Goal: Obtain resource: Download file/media

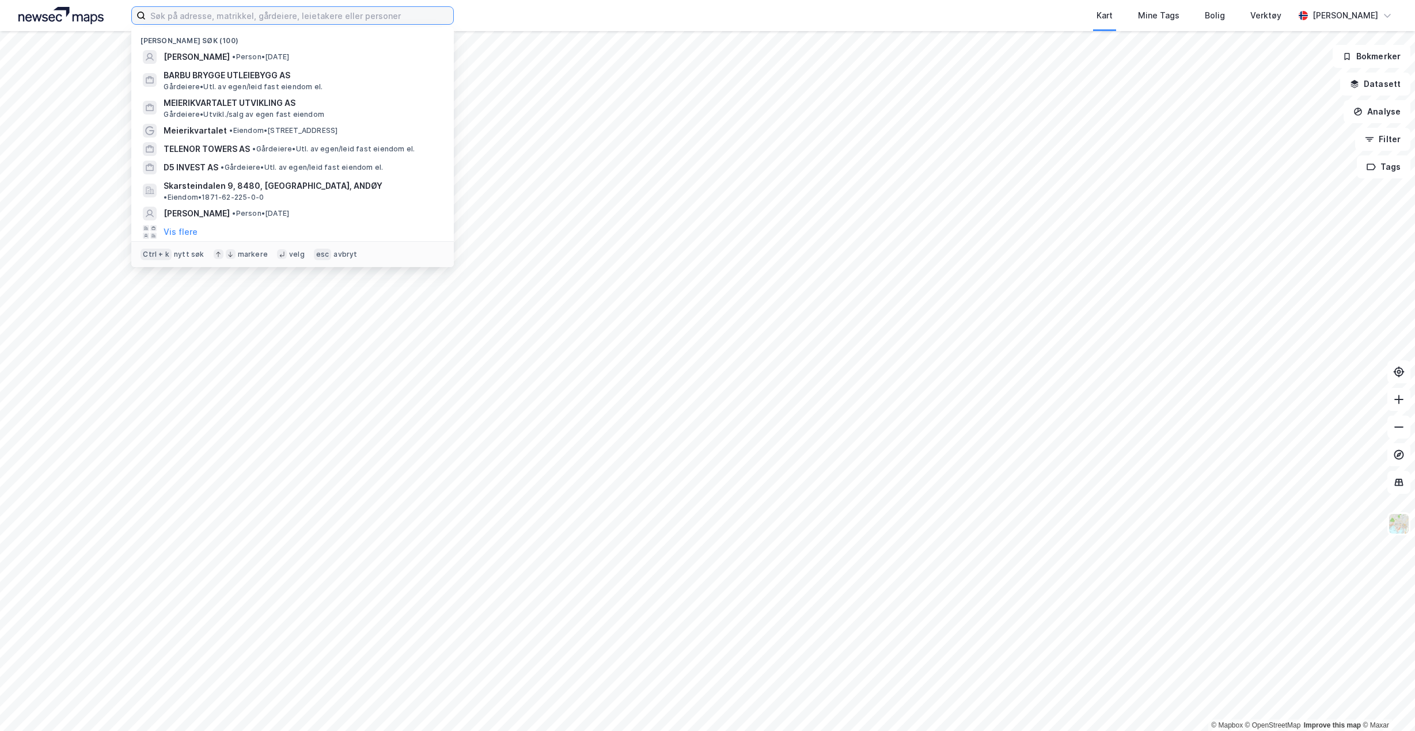
click at [225, 14] on input at bounding box center [299, 15] width 307 height 17
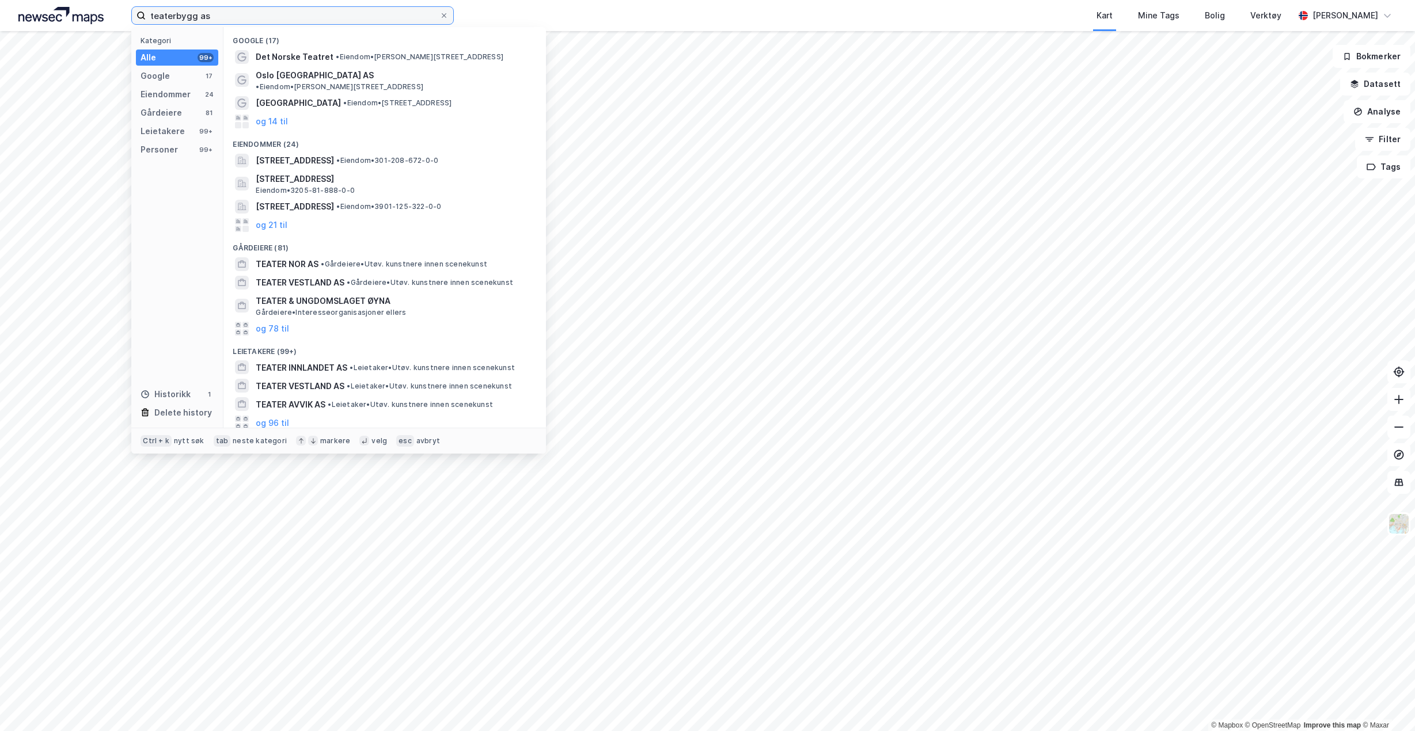
type input "teaterbygg as"
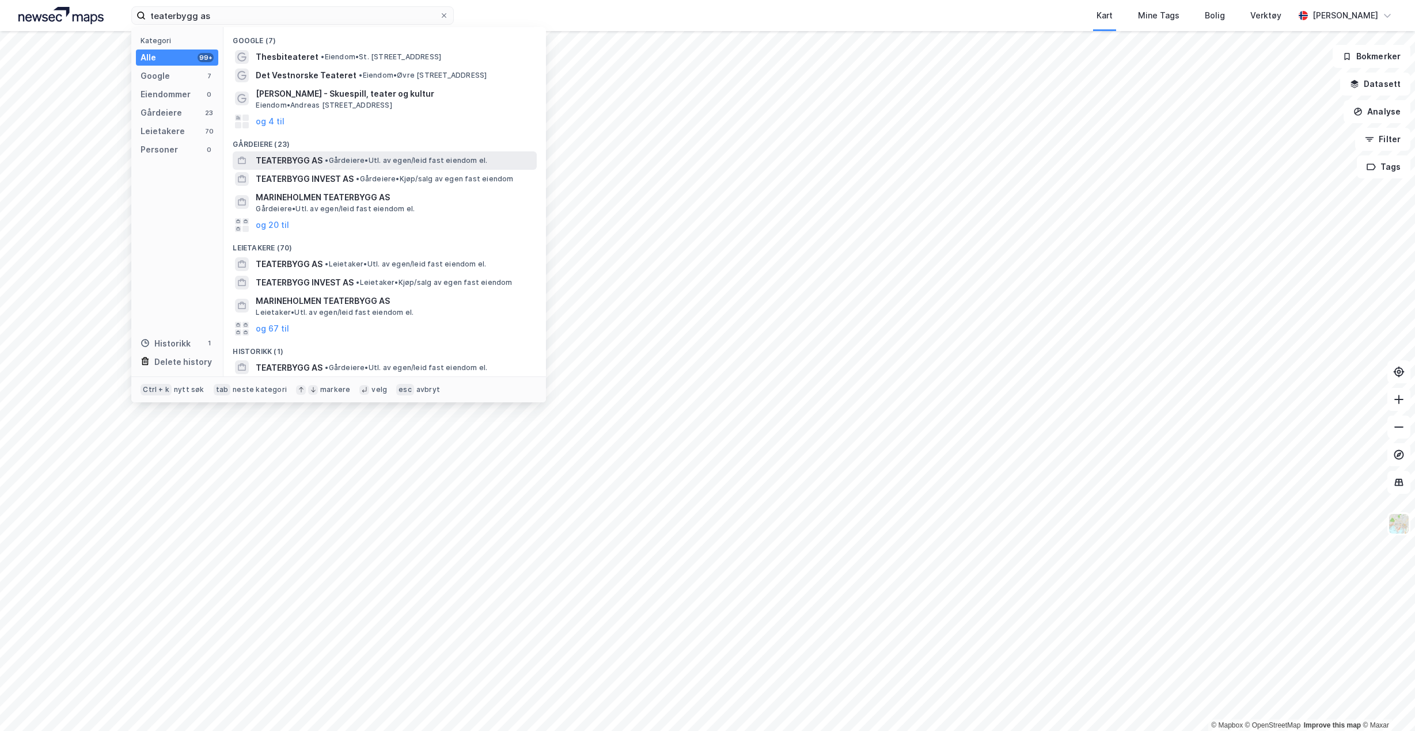
click at [278, 158] on span "TEATERBYGG AS" at bounding box center [289, 161] width 67 height 14
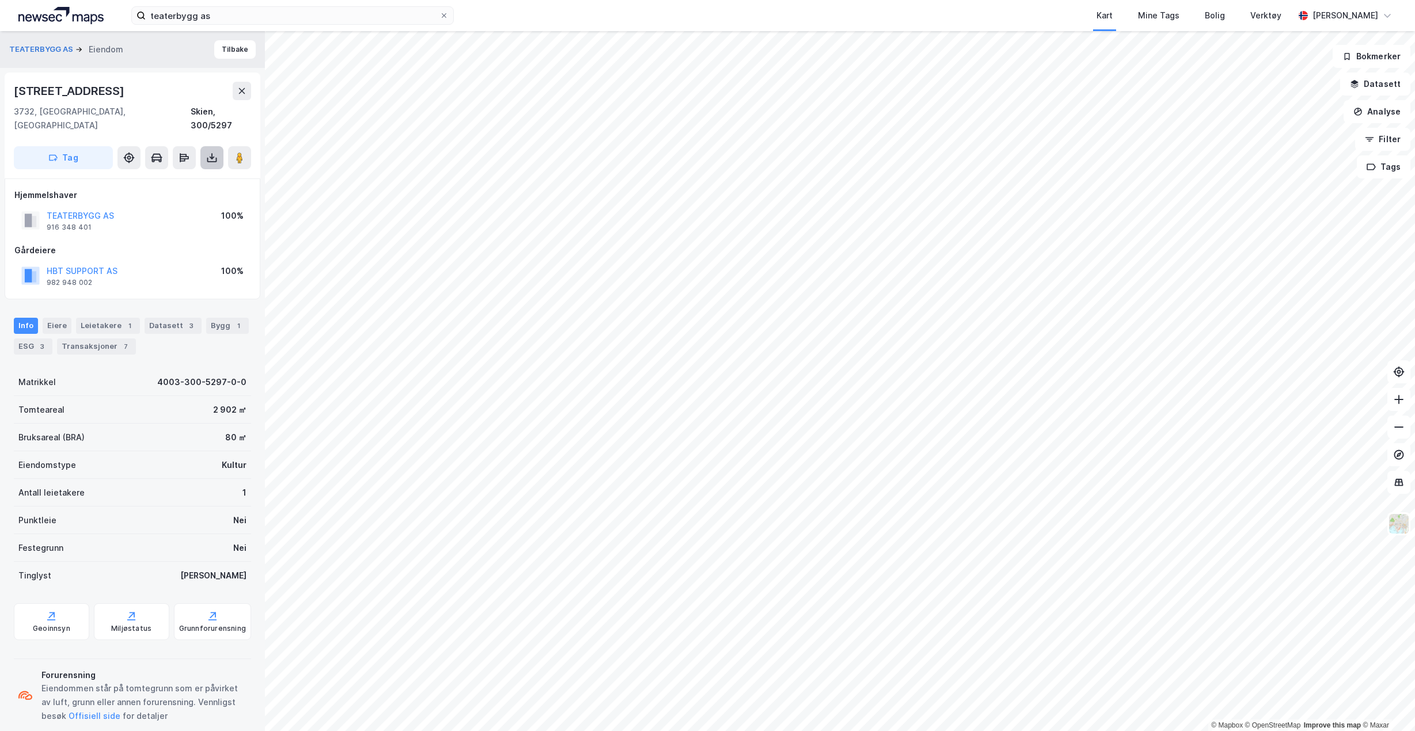
click at [208, 152] on icon at bounding box center [212, 158] width 12 height 12
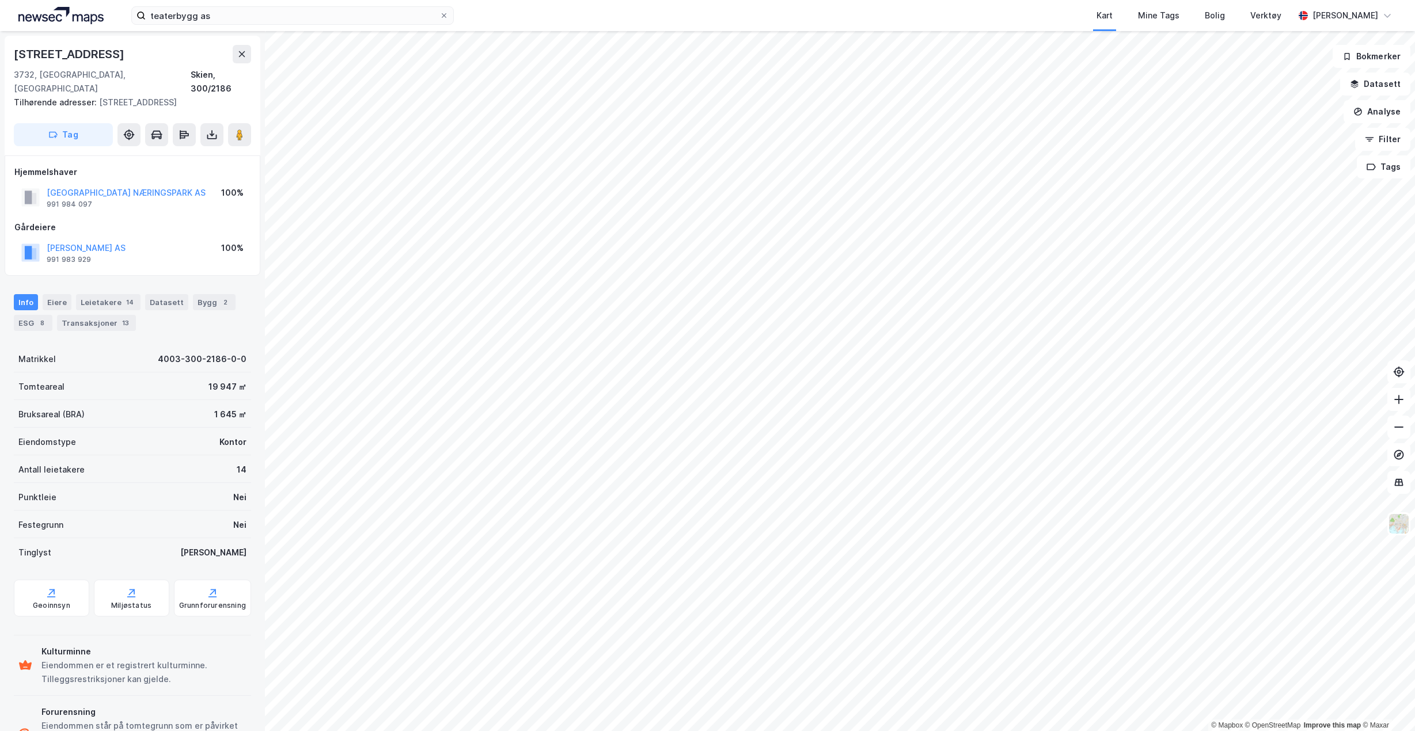
drag, startPoint x: 212, startPoint y: 140, endPoint x: 207, endPoint y: 133, distance: 8.3
click at [211, 139] on div "[STREET_ADDRESS] Tilhørende adresser: [STREET_ADDRESS] Tag" at bounding box center [133, 96] width 256 height 120
click at [206, 131] on button at bounding box center [211, 134] width 23 height 23
click at [210, 149] on div "Last ned grunnbok" at bounding box center [162, 158] width 123 height 18
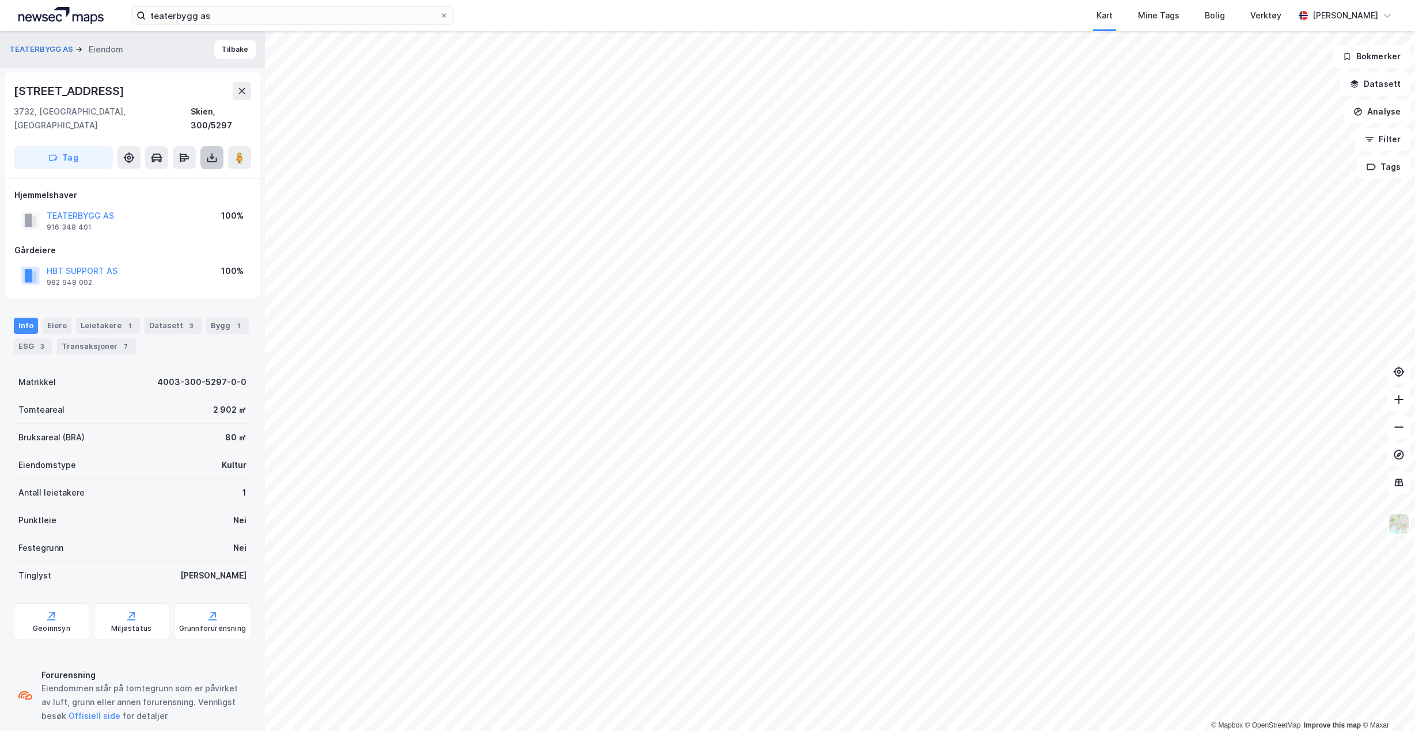
click at [208, 158] on icon at bounding box center [212, 160] width 10 height 5
click at [197, 172] on div "Last ned grunnbok" at bounding box center [162, 181] width 123 height 18
